Goal: Find specific page/section: Find specific page/section

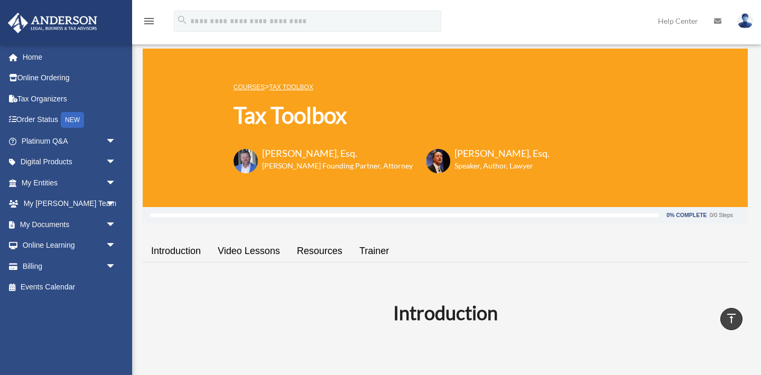
scroll to position [1252, 0]
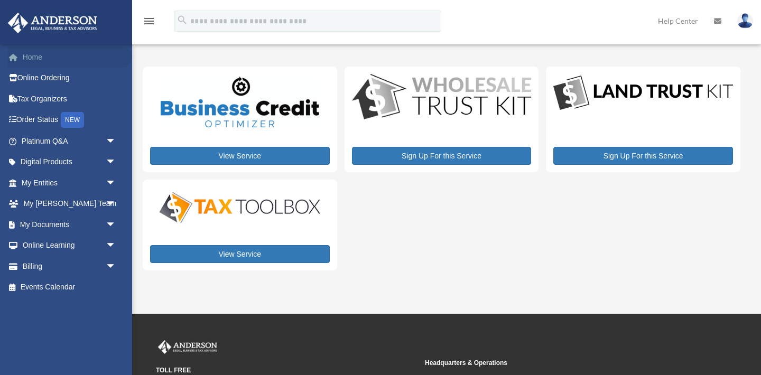
click at [40, 59] on link "Home" at bounding box center [69, 57] width 125 height 21
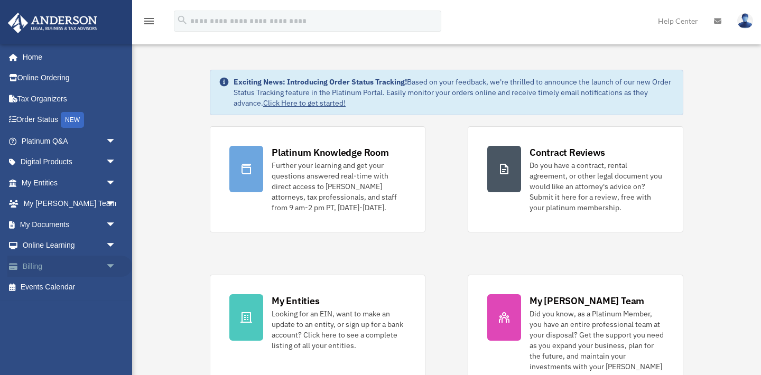
click at [109, 267] on span "arrow_drop_down" at bounding box center [116, 267] width 21 height 22
click at [60, 312] on link "Past Invoices" at bounding box center [73, 308] width 117 height 21
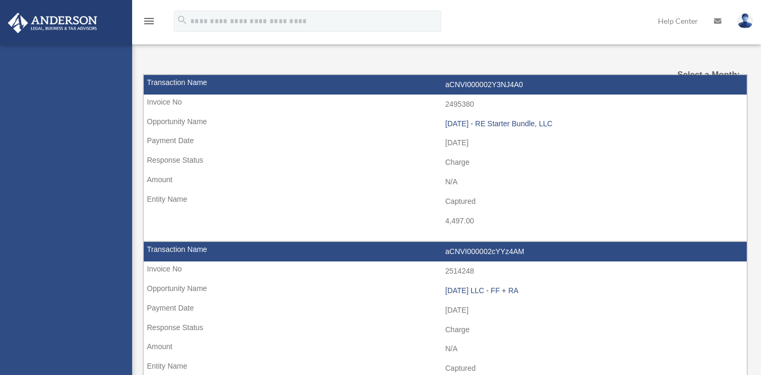
select select
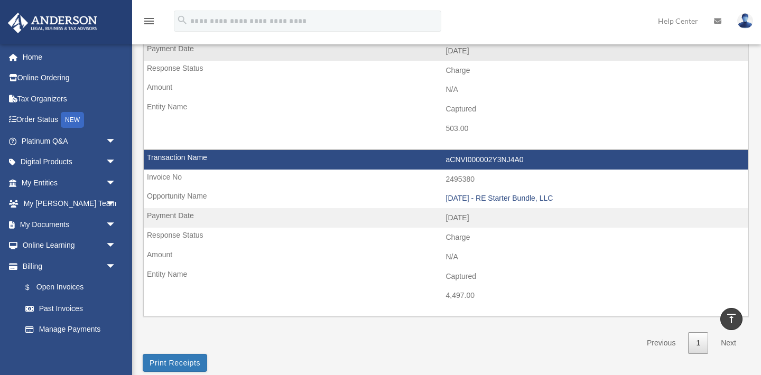
scroll to position [313, 0]
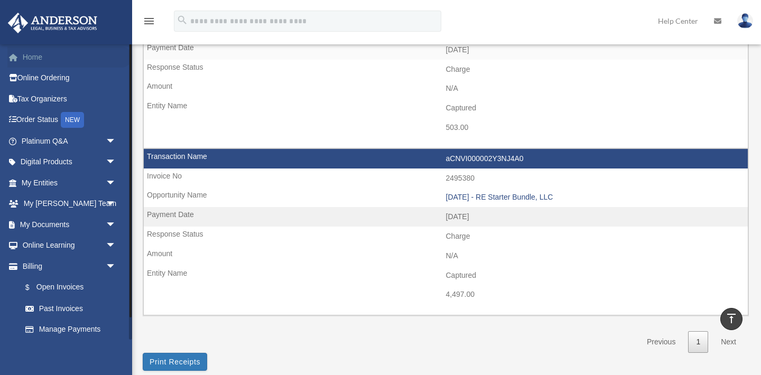
click at [39, 59] on link "Home" at bounding box center [69, 57] width 125 height 21
